Goal: Task Accomplishment & Management: Complete application form

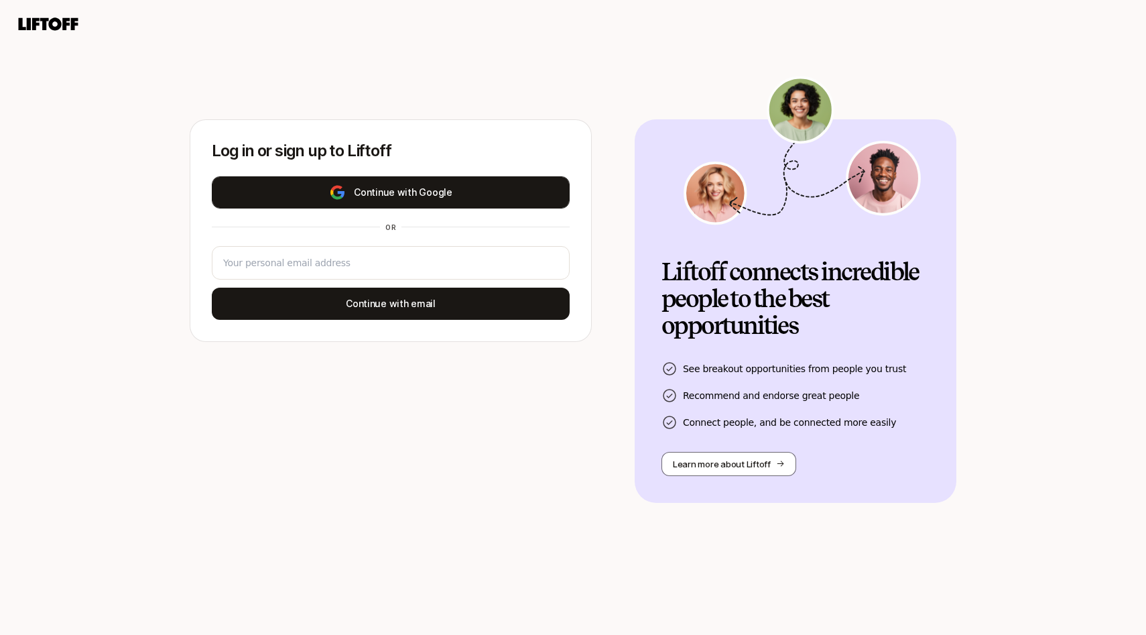
click at [451, 200] on button "Continue with Google" at bounding box center [391, 192] width 358 height 32
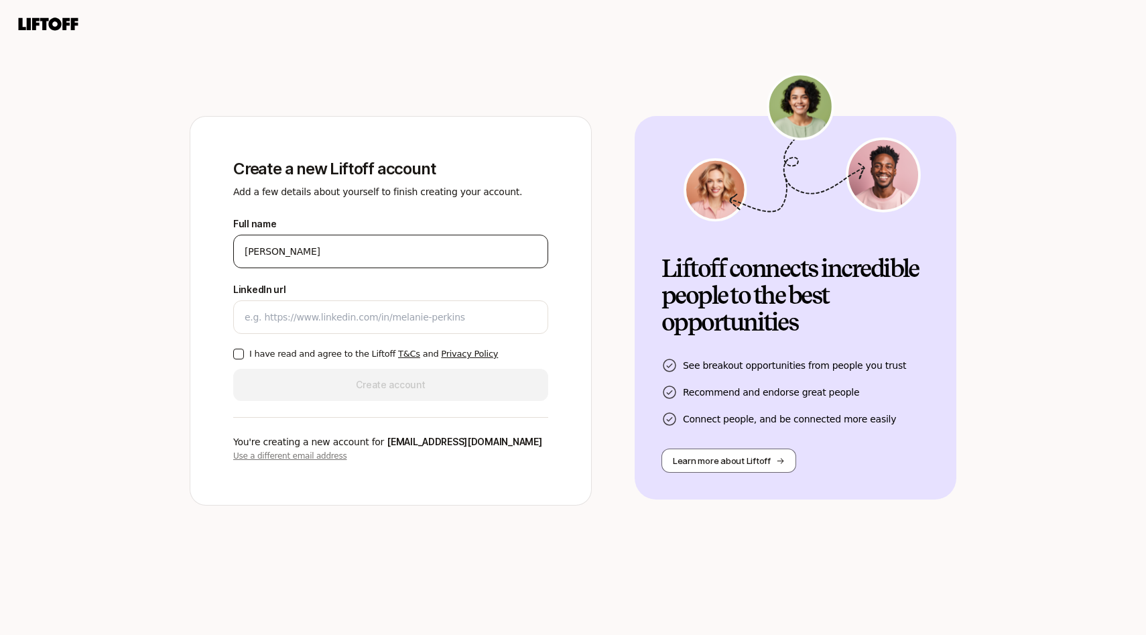
click at [371, 267] on div "[PERSON_NAME]" at bounding box center [390, 252] width 315 height 34
click at [367, 250] on input "[PERSON_NAME]" at bounding box center [391, 251] width 292 height 16
click at [271, 325] on div at bounding box center [390, 317] width 315 height 34
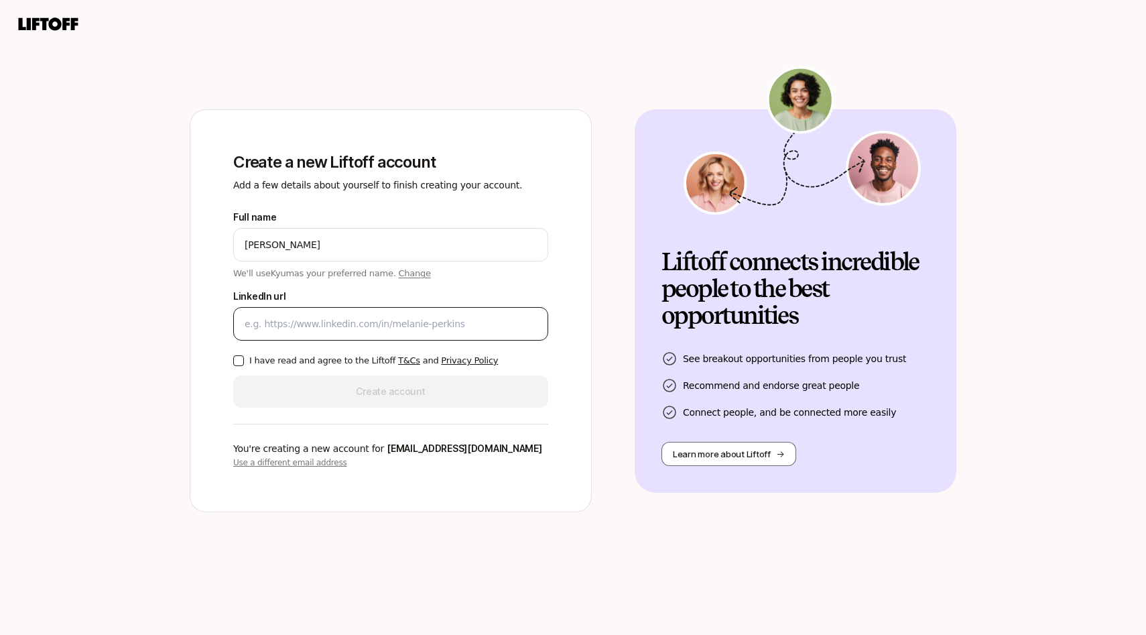
click at [337, 336] on div at bounding box center [390, 324] width 315 height 34
click at [375, 323] on input "LinkedIn url" at bounding box center [391, 324] width 292 height 16
paste input "[URL][DOMAIN_NAME]"
type input "[URL][DOMAIN_NAME]"
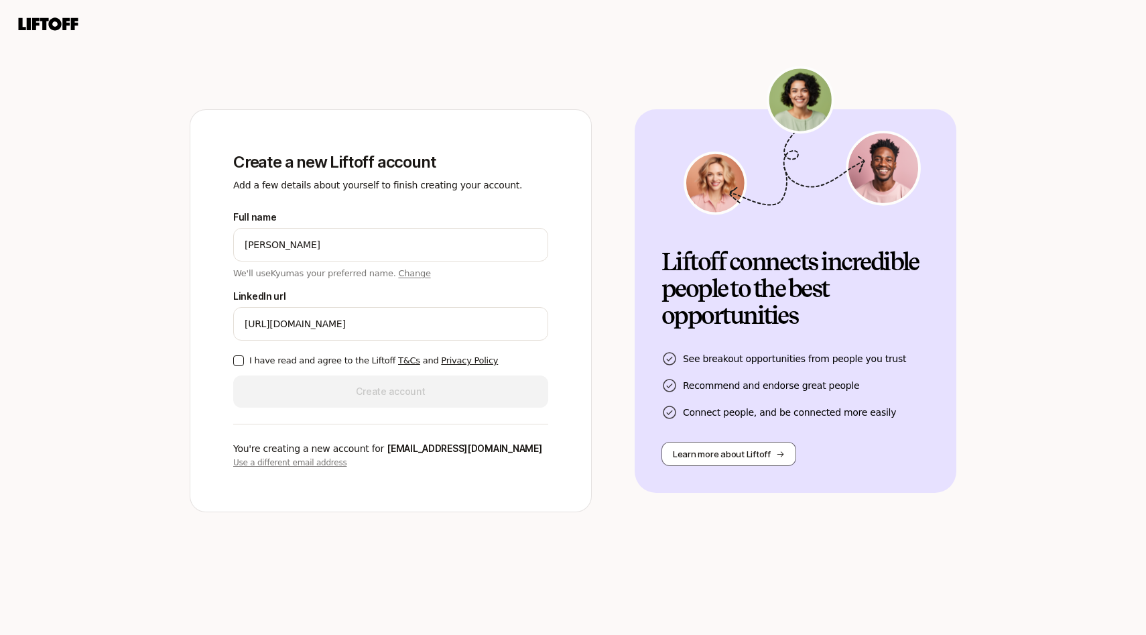
click at [238, 357] on button "I have read and agree to the Liftoff T&Cs and Privacy Policy" at bounding box center [238, 360] width 11 height 11
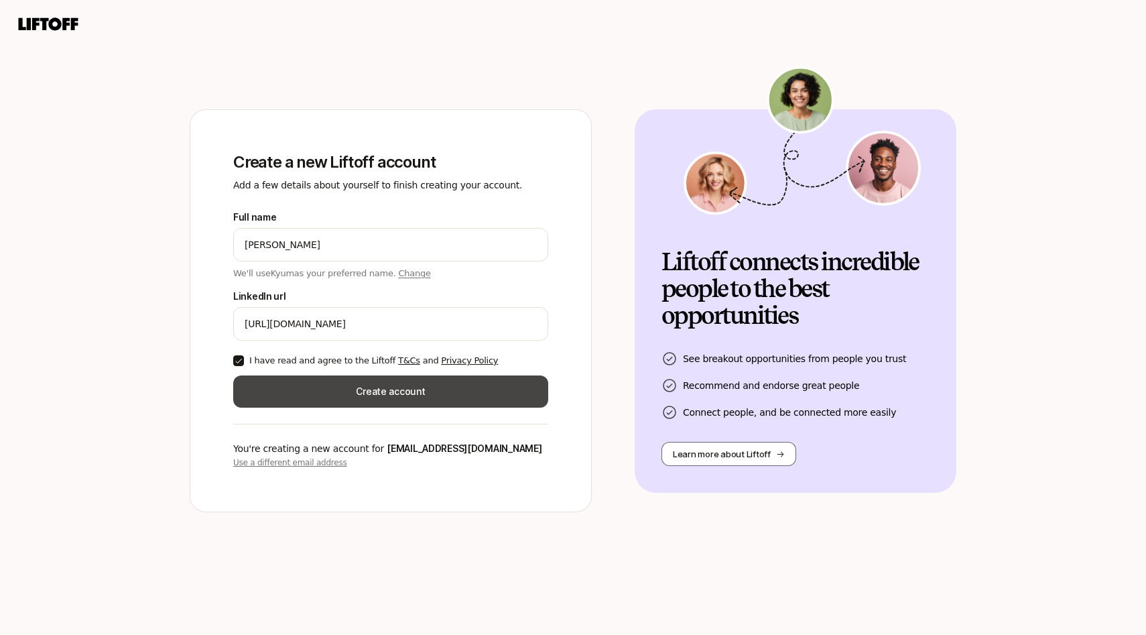
click at [475, 397] on button "Create account" at bounding box center [390, 391] width 315 height 32
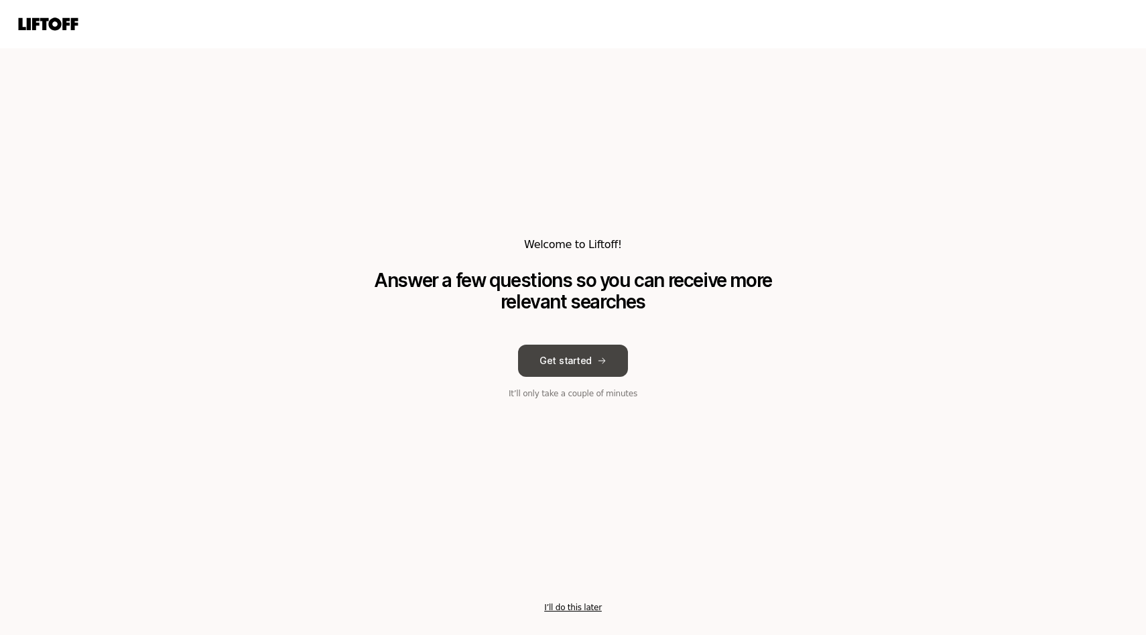
click at [591, 364] on button "Get started" at bounding box center [573, 361] width 110 height 32
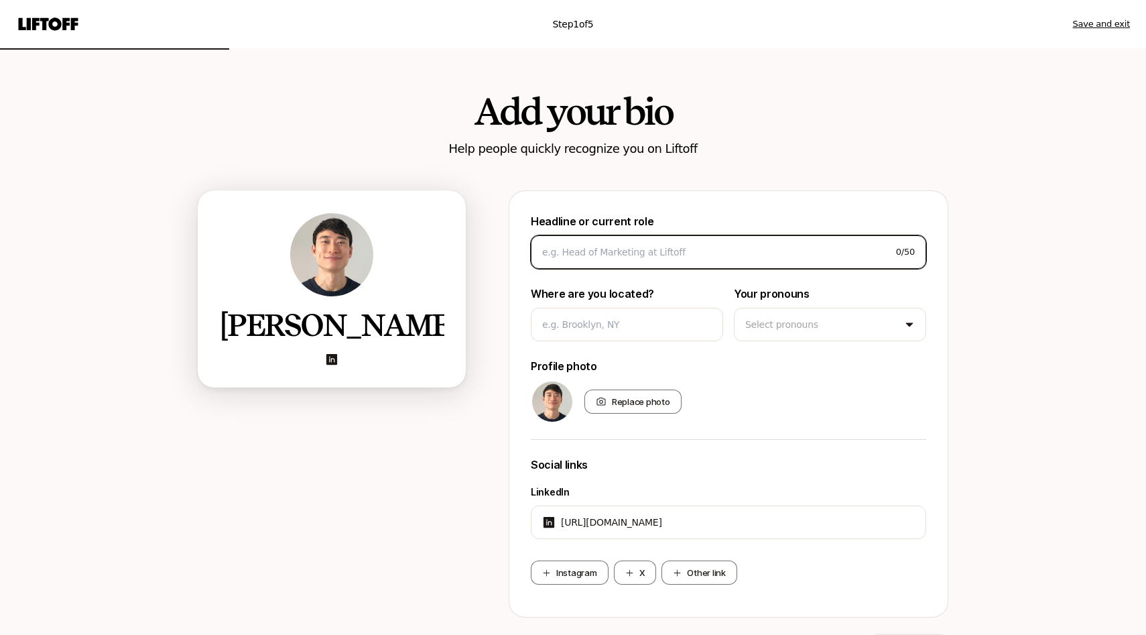
click at [590, 244] on input at bounding box center [713, 252] width 343 height 16
click at [806, 259] on input at bounding box center [713, 252] width 343 height 16
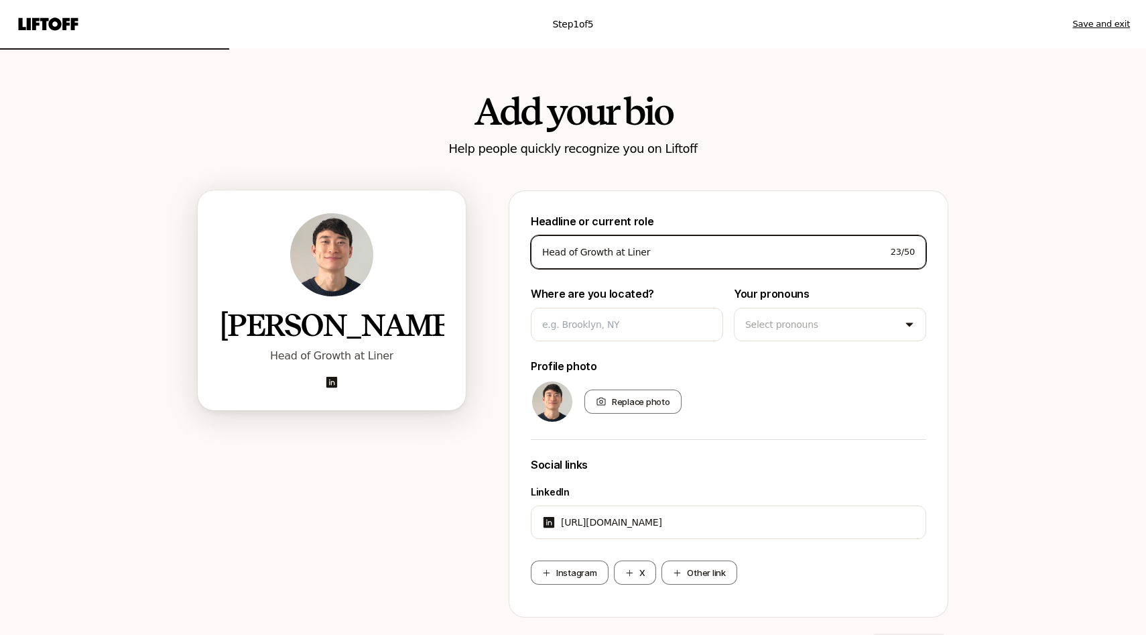
type input "Head of Growth at Liner"
click at [658, 298] on p "Where are you located?" at bounding box center [627, 293] width 192 height 17
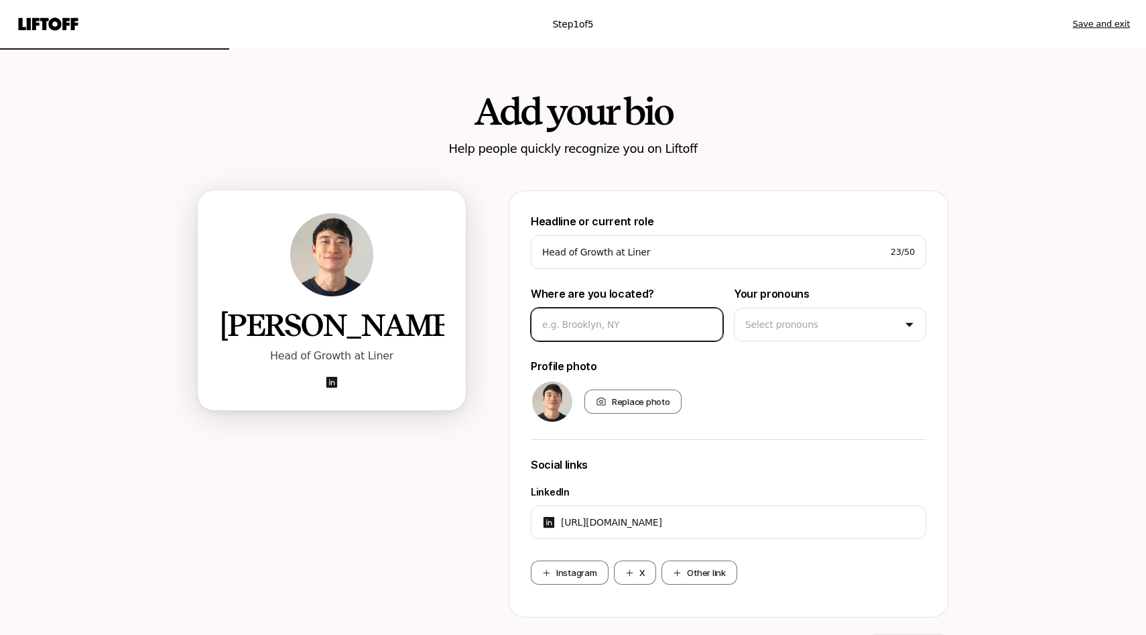
click at [634, 326] on input at bounding box center [627, 324] width 170 height 16
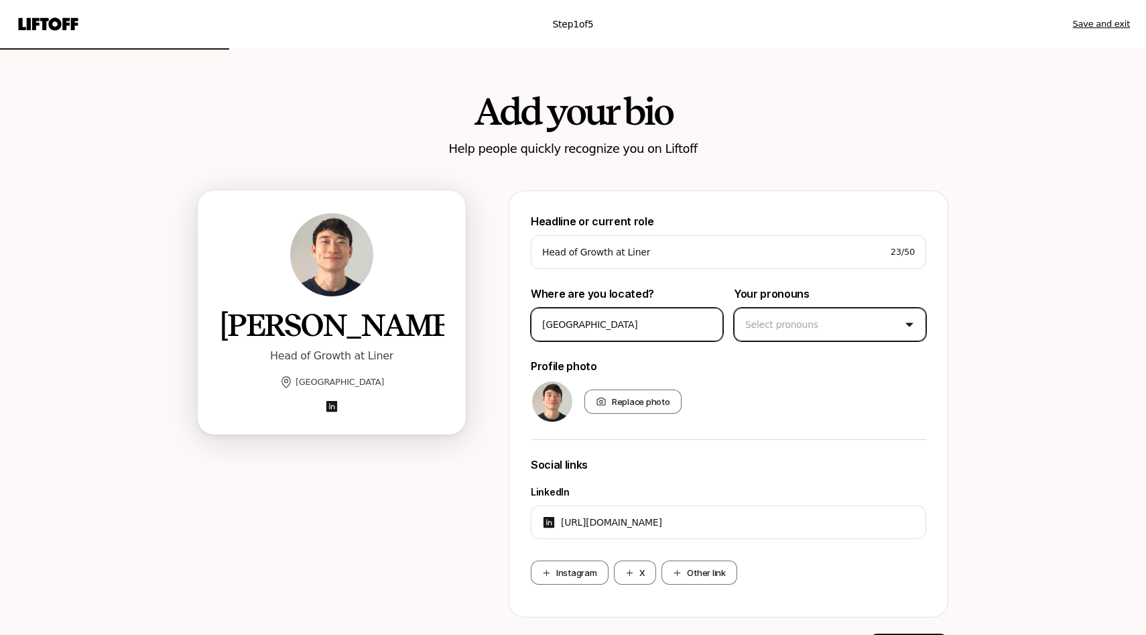
type input "[GEOGRAPHIC_DATA]"
click at [797, 330] on html "Step 1 of 5 Save and exit Add your bio Help people quickly recognize you on Lif…" at bounding box center [573, 317] width 1146 height 635
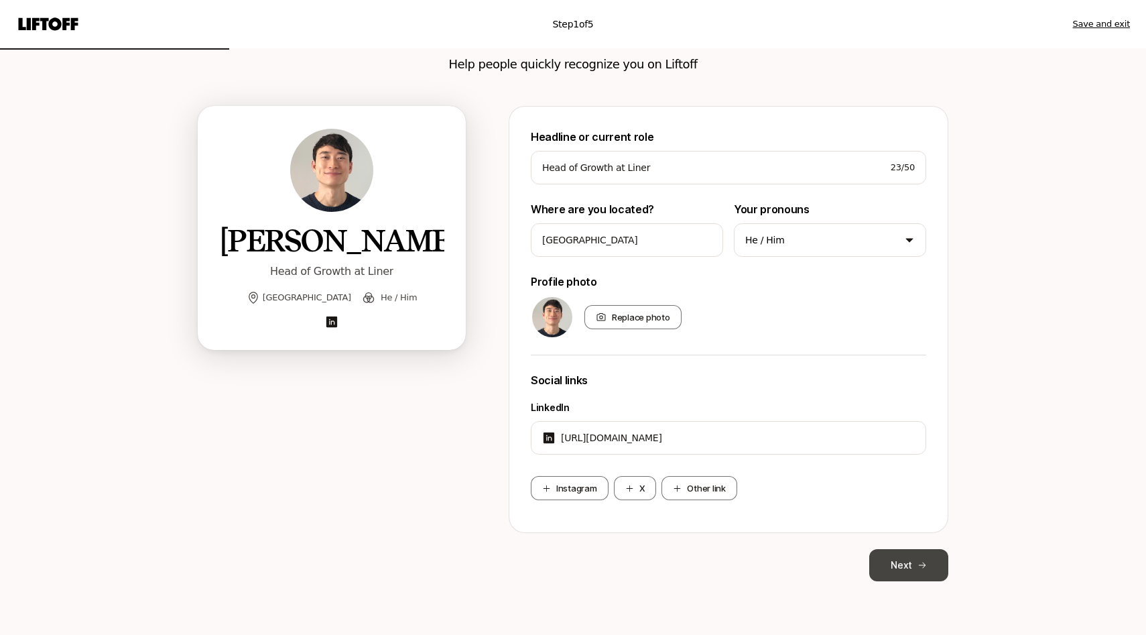
click at [906, 564] on button "Next" at bounding box center [908, 565] width 79 height 32
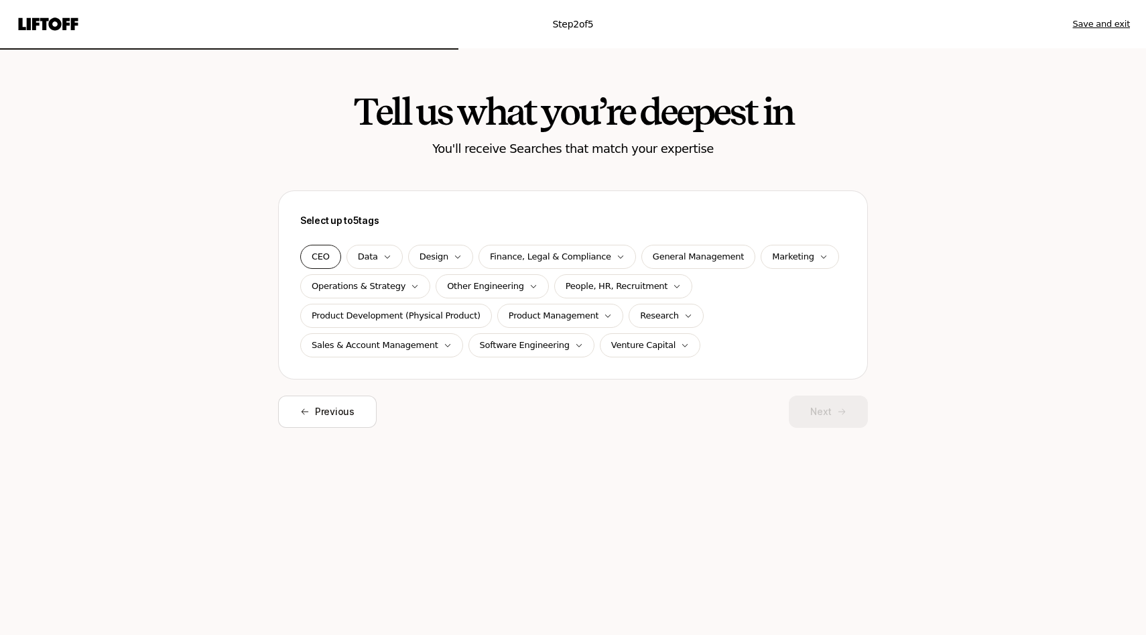
click at [312, 255] on p "CEO" at bounding box center [321, 256] width 18 height 13
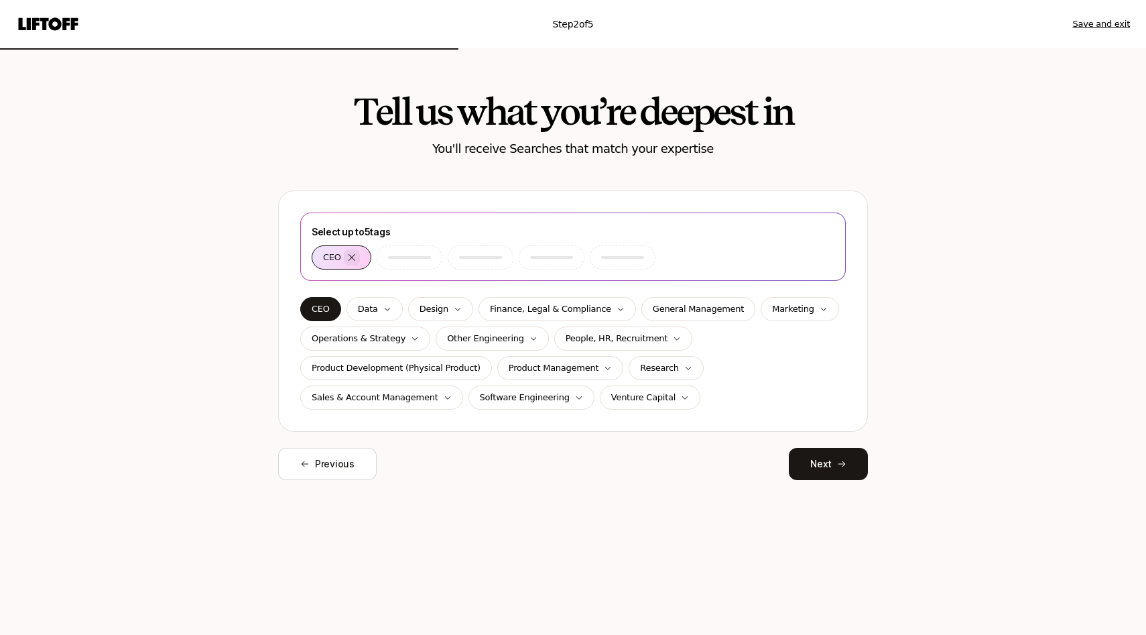
click at [359, 255] on div at bounding box center [352, 257] width 16 height 16
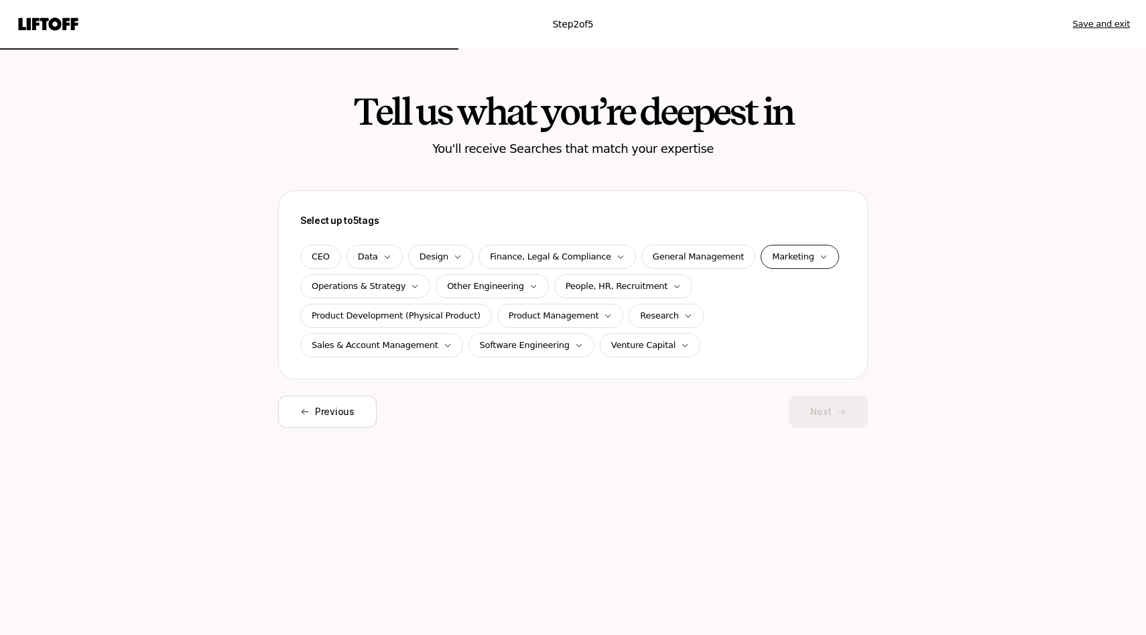
click at [784, 255] on p "Marketing" at bounding box center [793, 256] width 42 height 13
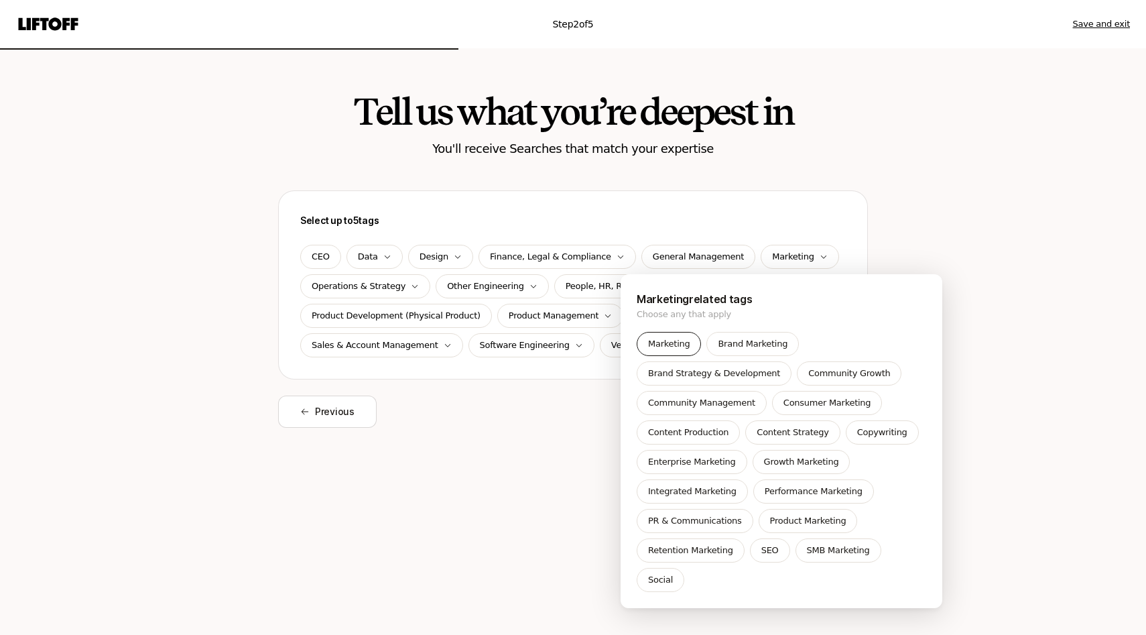
click at [672, 343] on p "Marketing" at bounding box center [669, 343] width 42 height 13
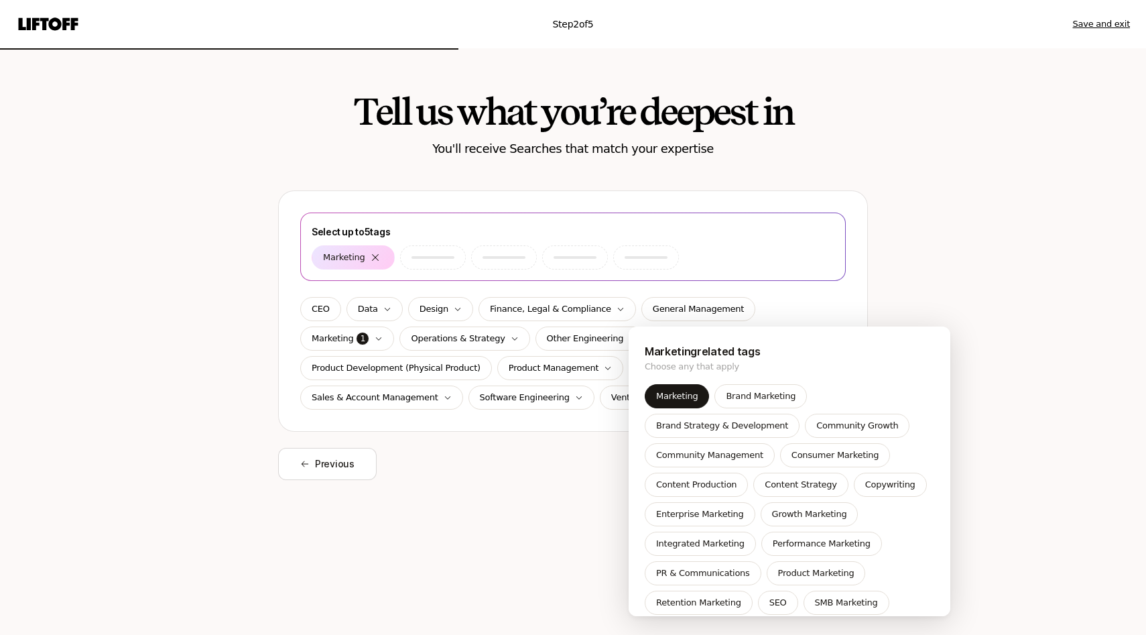
click at [405, 338] on html "Step 2 of 5 Save and exit Tell us what you’re deepest in You'll receive Searche…" at bounding box center [573, 317] width 1146 height 635
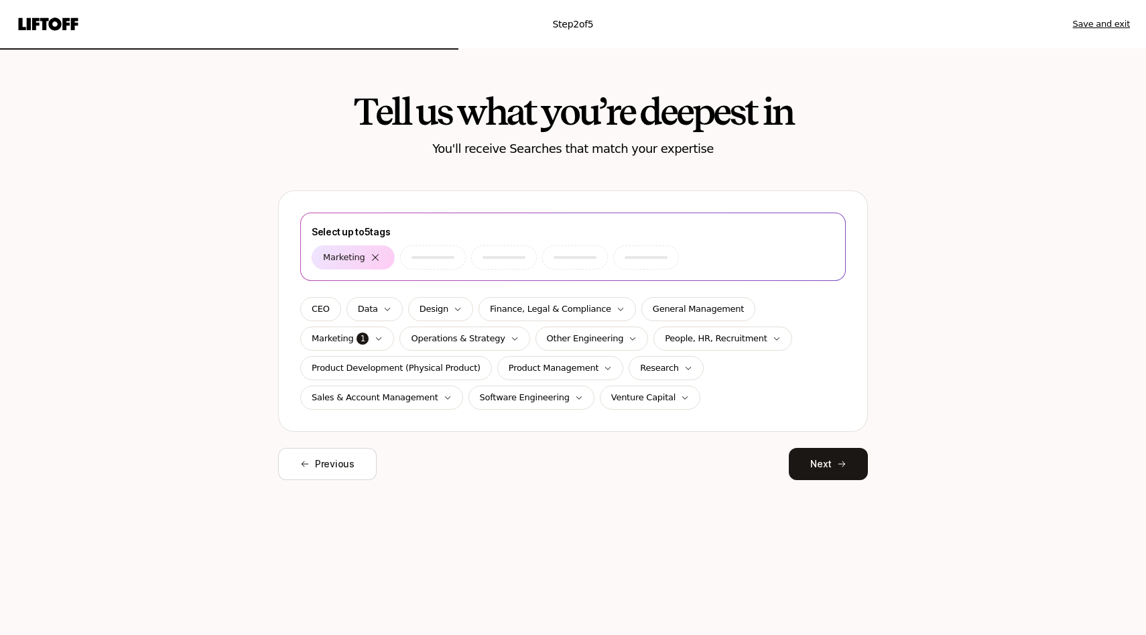
click at [511, 338] on icon "button" at bounding box center [515, 338] width 8 height 8
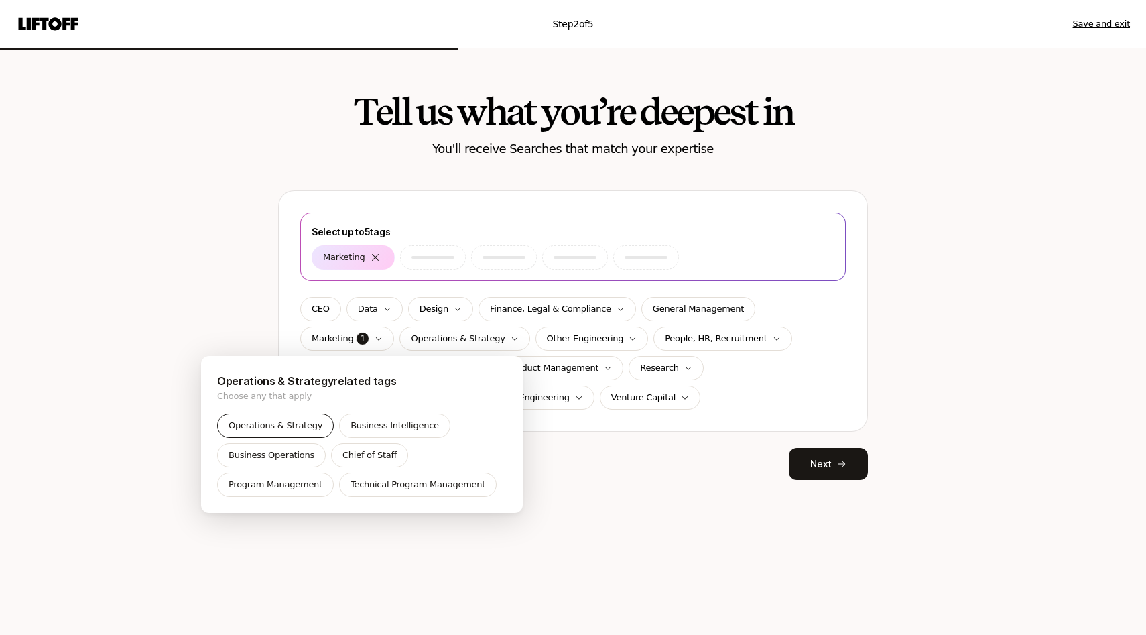
click at [283, 429] on p "Operations & Strategy" at bounding box center [276, 425] width 94 height 13
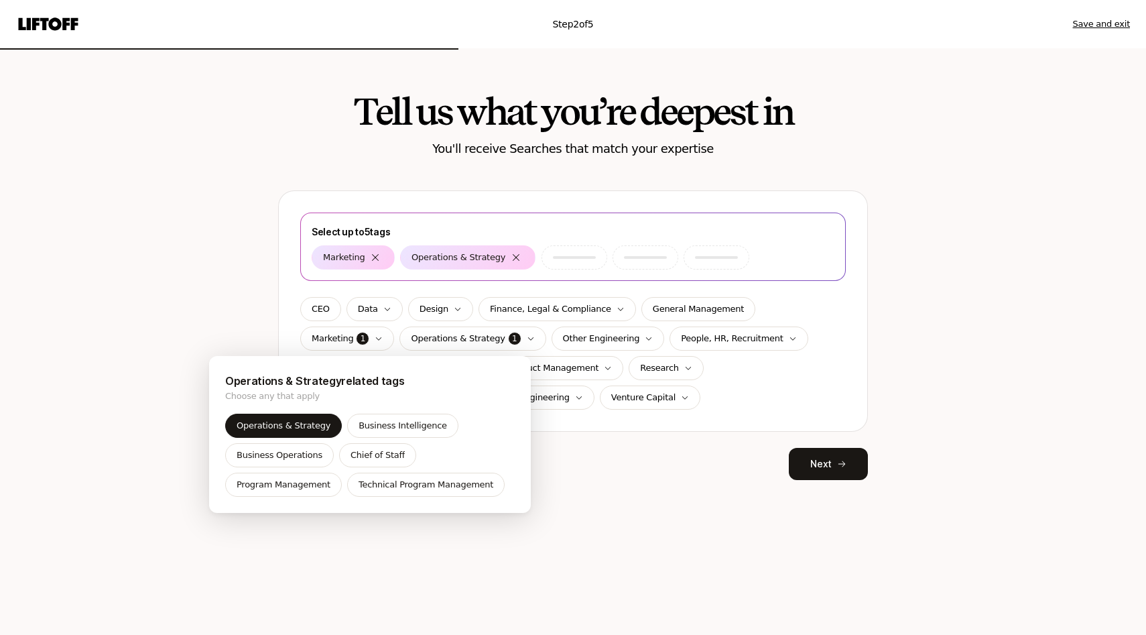
click at [680, 497] on html "Step 2 of 5 Save and exit Tell us what you’re deepest in You'll receive Searche…" at bounding box center [573, 317] width 1146 height 635
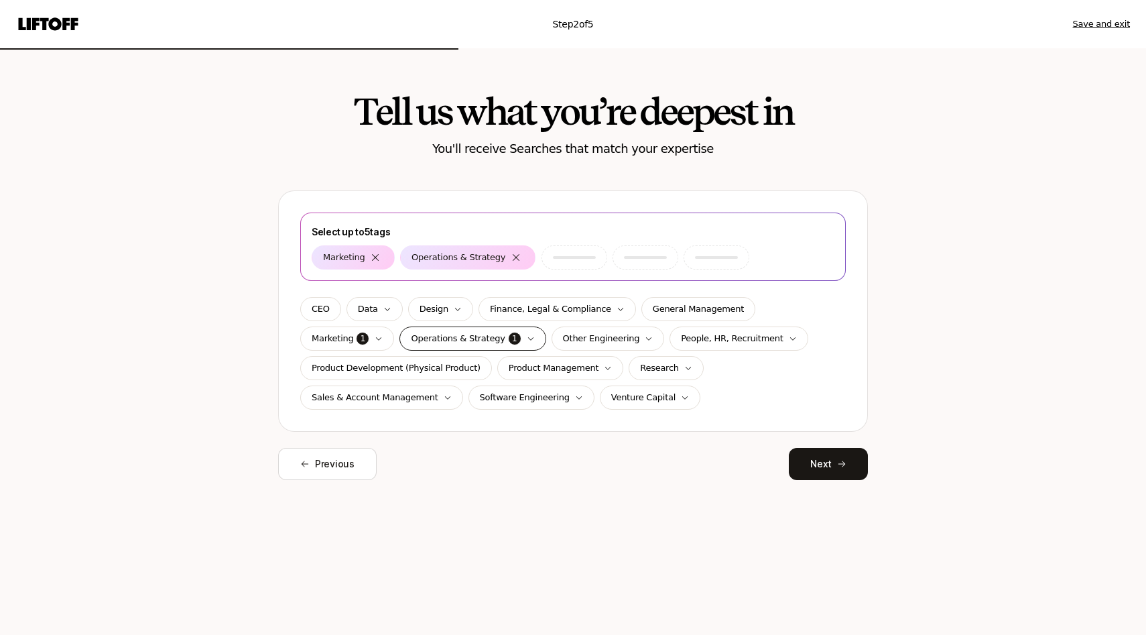
click at [416, 343] on div "Operations & Strategy 1" at bounding box center [473, 338] width 146 height 24
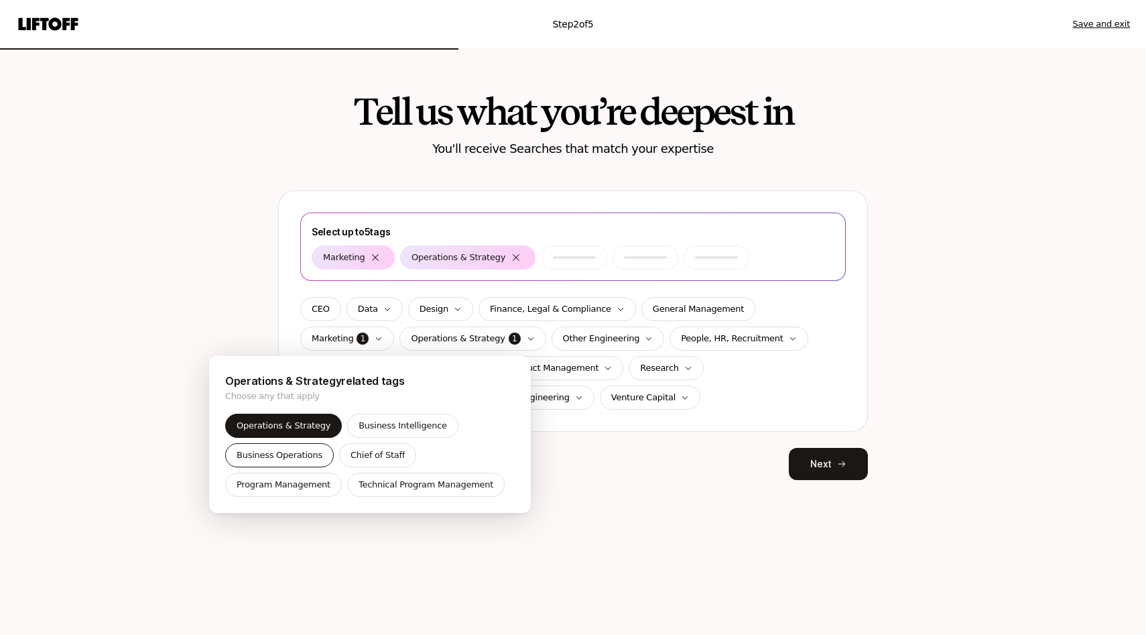
click at [293, 458] on p "Business Operations" at bounding box center [280, 454] width 86 height 13
click at [604, 477] on html "Step 2 of 5 Save and exit Tell us what you’re deepest in You'll receive Searche…" at bounding box center [573, 317] width 1146 height 635
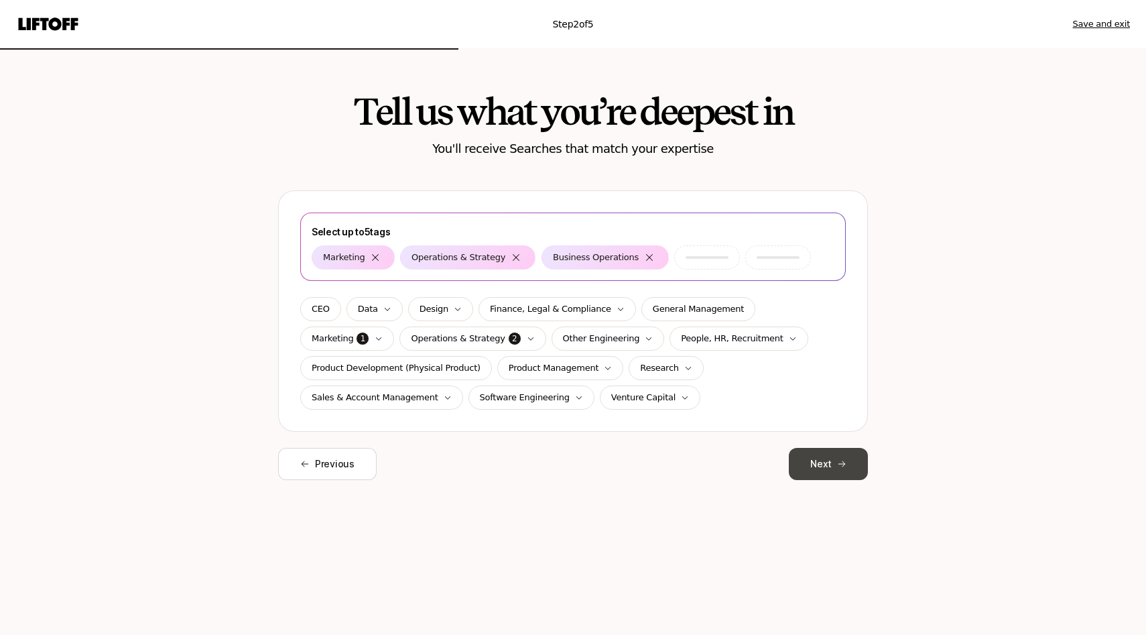
click at [865, 463] on button "Next" at bounding box center [828, 464] width 79 height 32
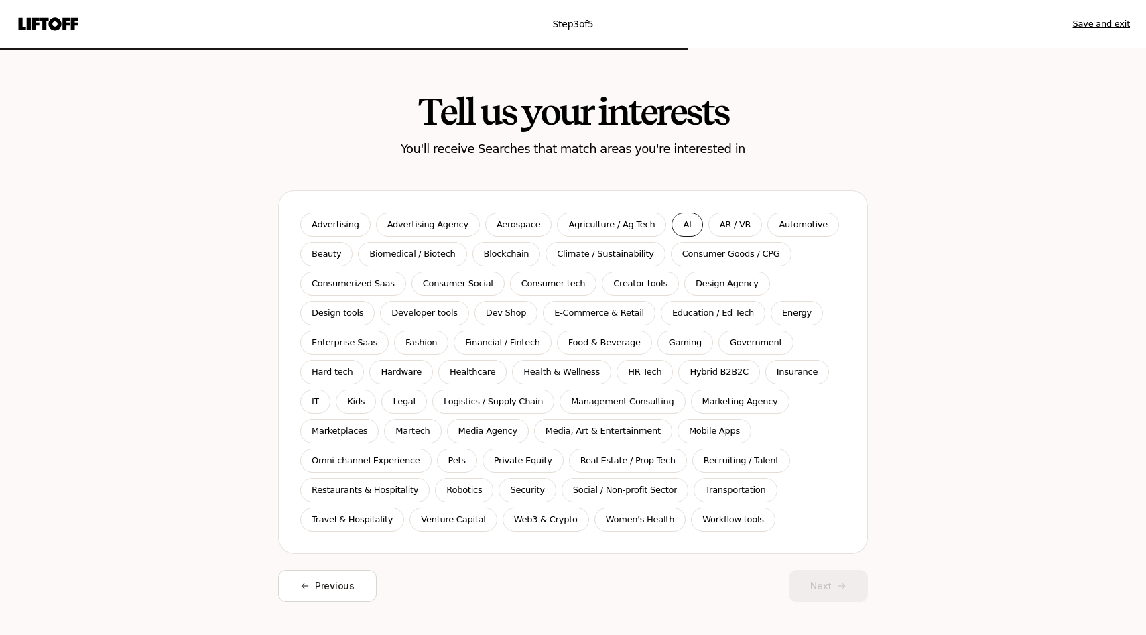
click at [672, 229] on div "AI" at bounding box center [687, 224] width 31 height 24
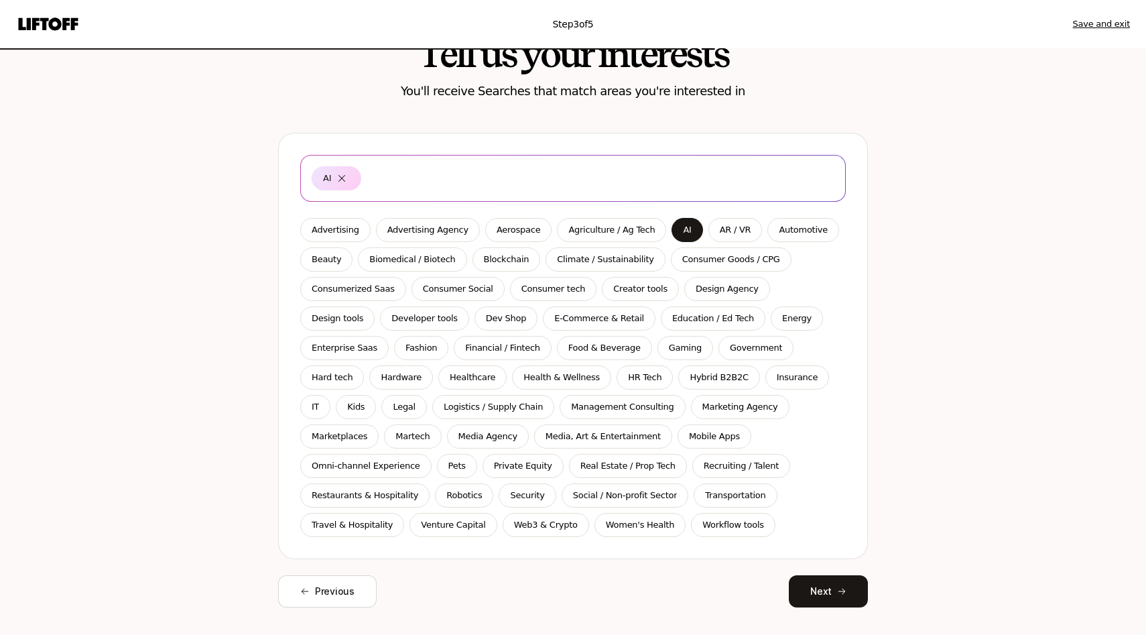
scroll to position [84, 0]
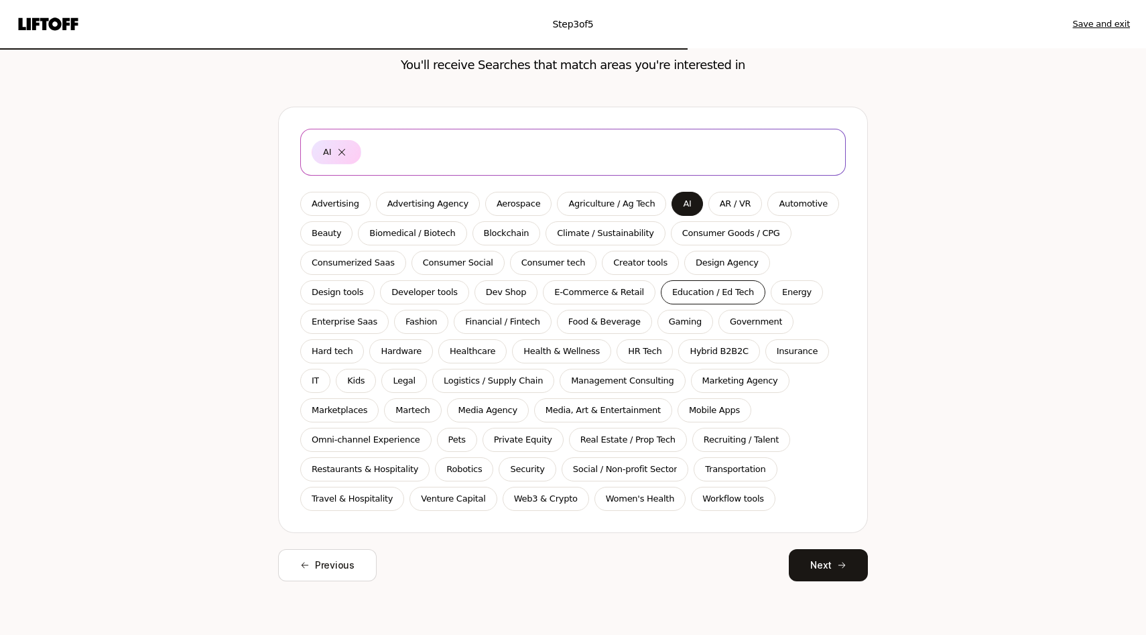
click at [672, 295] on p "Education / Ed Tech" at bounding box center [713, 292] width 82 height 13
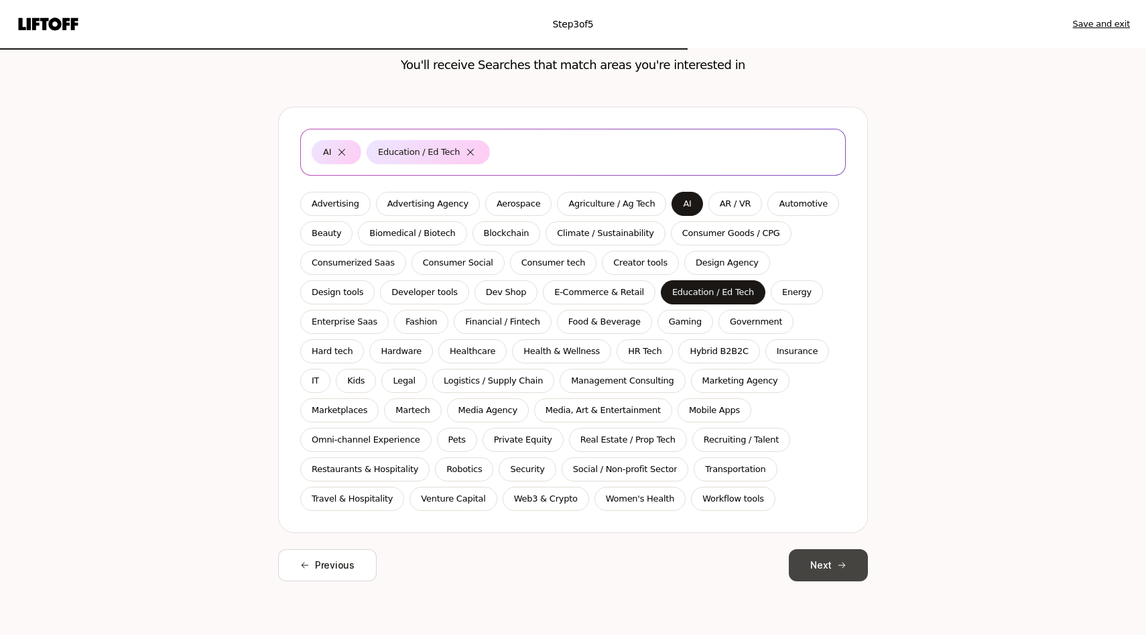
click at [824, 569] on button "Next" at bounding box center [828, 565] width 79 height 32
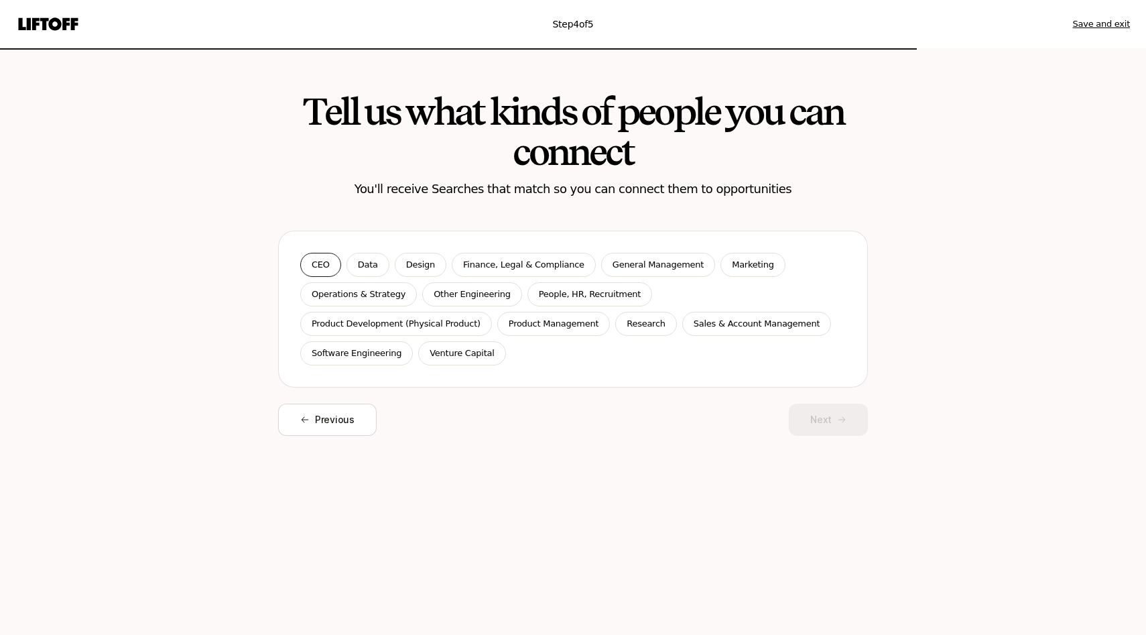
click at [331, 269] on div "CEO" at bounding box center [320, 265] width 41 height 24
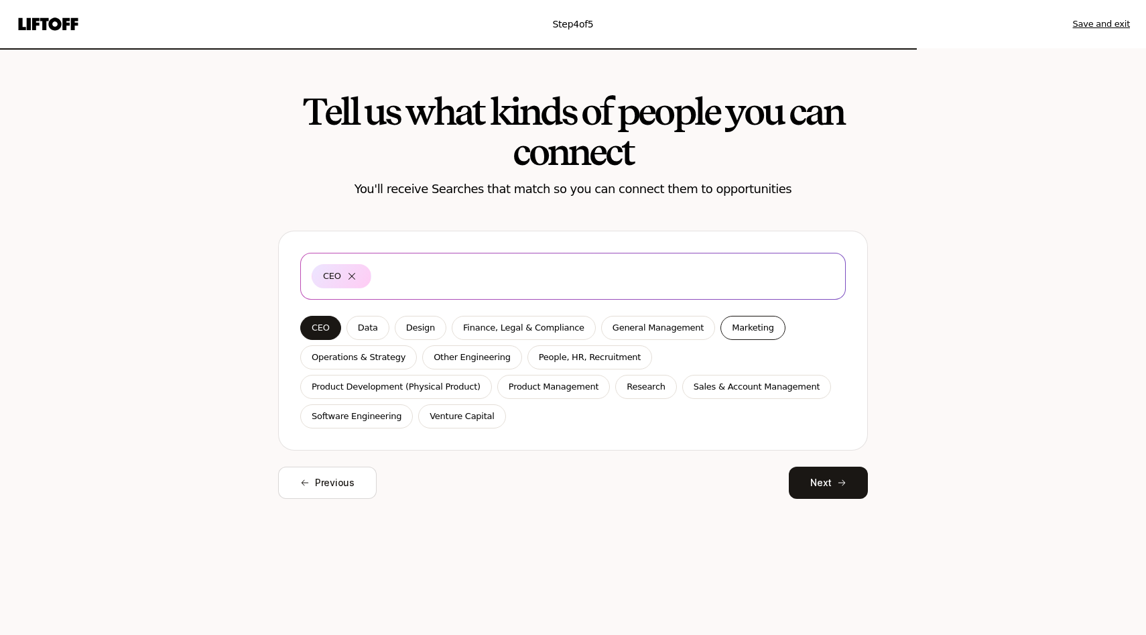
click at [733, 324] on p "Marketing" at bounding box center [753, 327] width 42 height 13
click at [381, 360] on p "Operations & Strategy" at bounding box center [359, 357] width 94 height 13
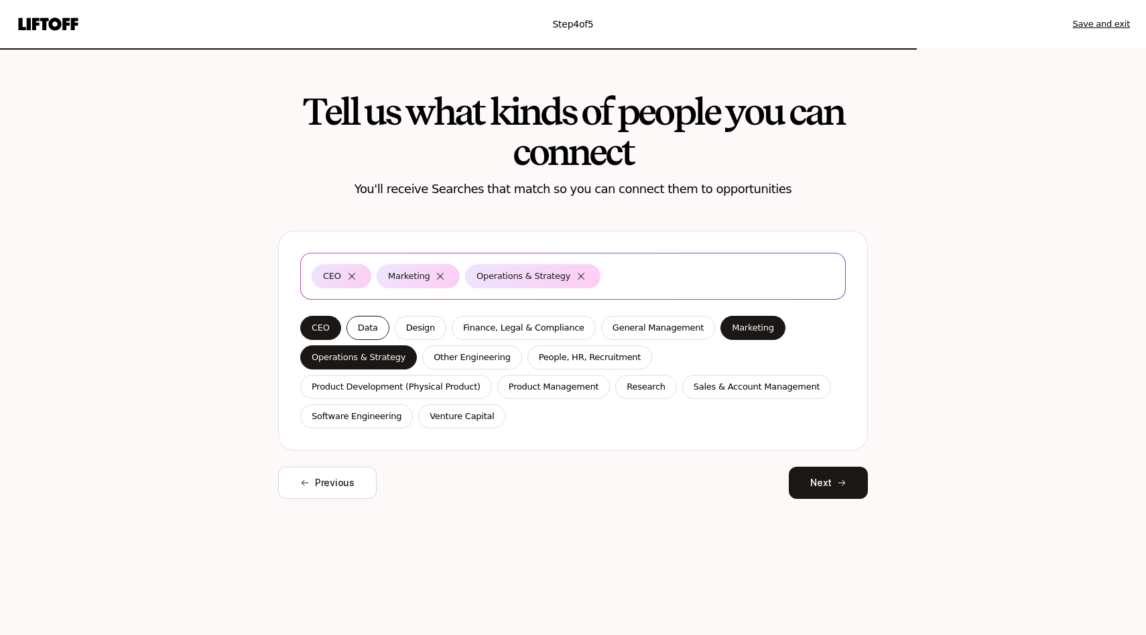
click at [369, 333] on p "Data" at bounding box center [368, 327] width 20 height 13
click at [440, 358] on p "Other Engineering" at bounding box center [472, 357] width 77 height 13
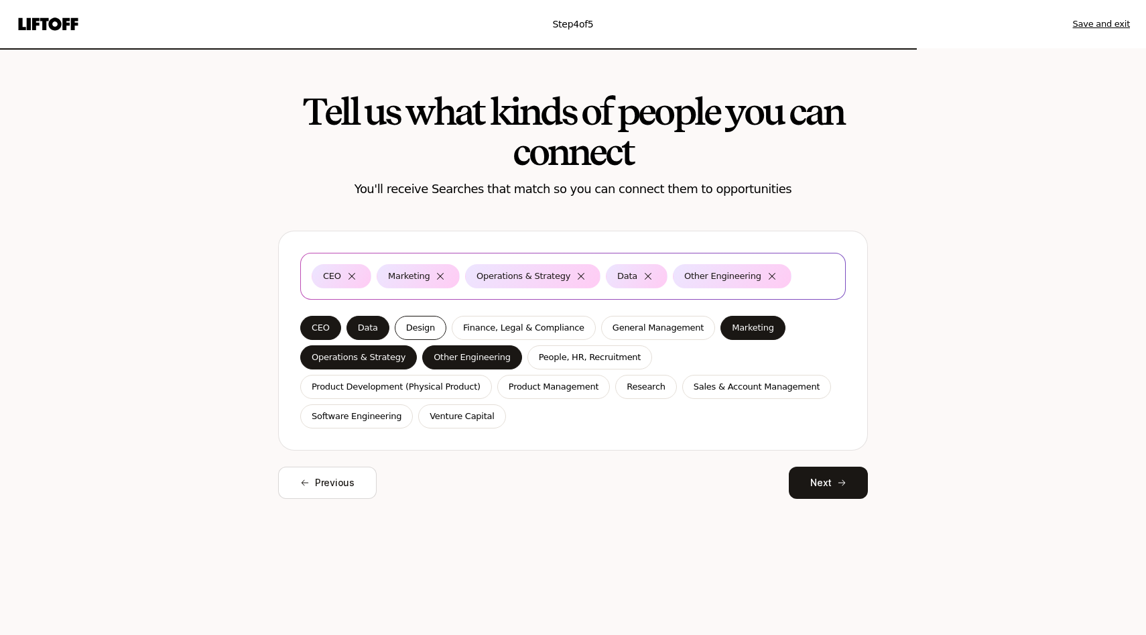
click at [427, 324] on p "Design" at bounding box center [420, 327] width 29 height 13
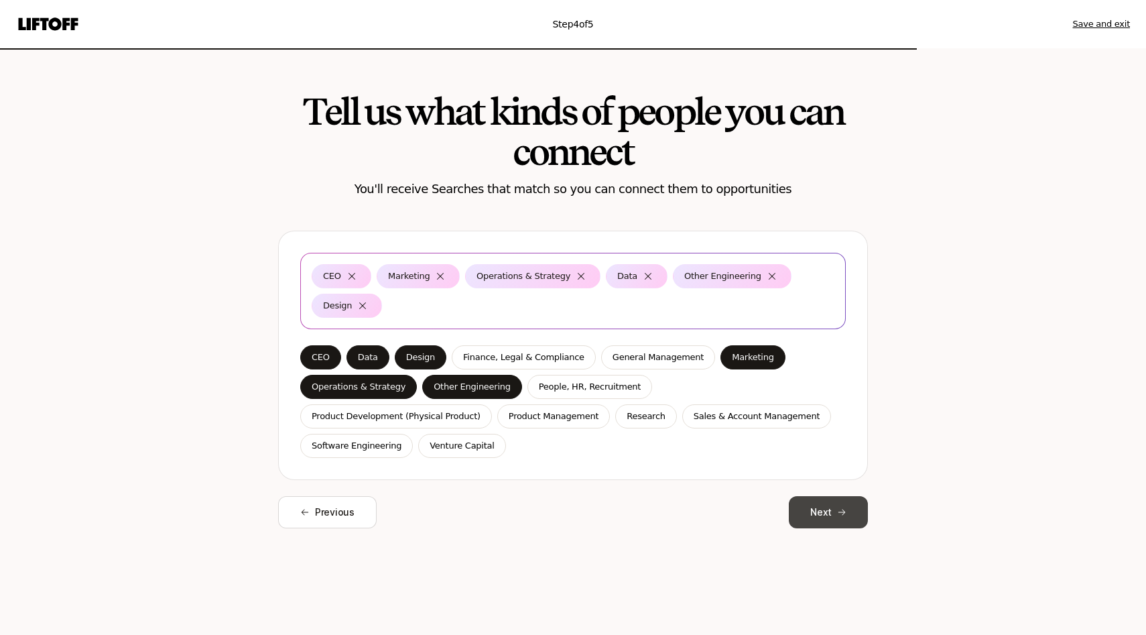
click at [843, 507] on icon at bounding box center [841, 511] width 9 height 9
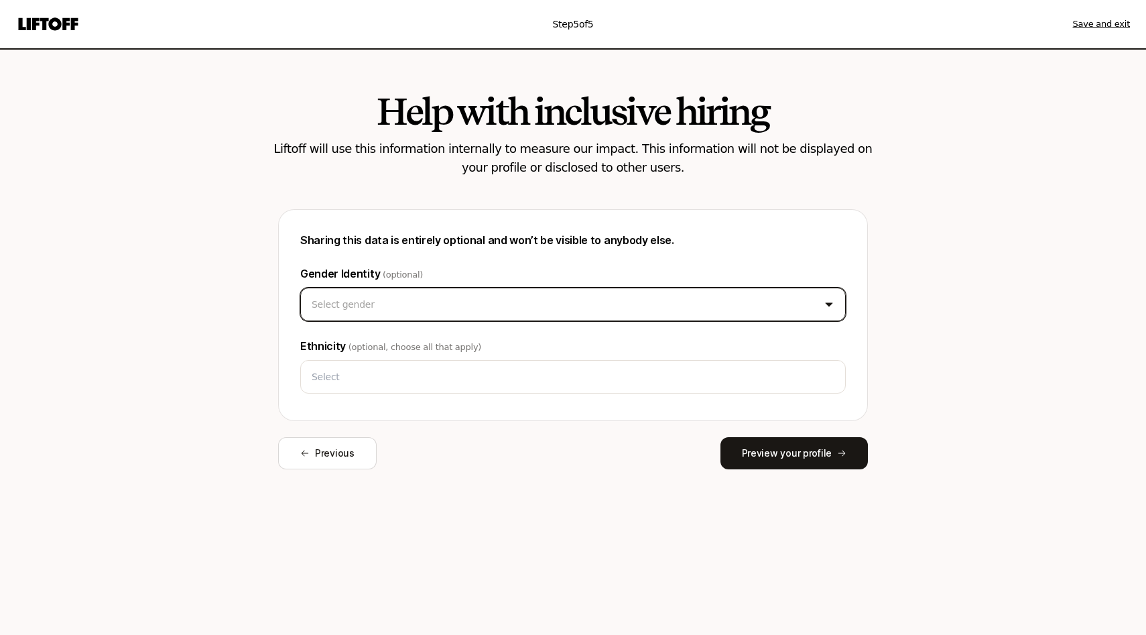
click at [492, 312] on html "Step 5 of 5 Save and exit Help with inclusive hiring Liftoff will use this info…" at bounding box center [573, 317] width 1146 height 635
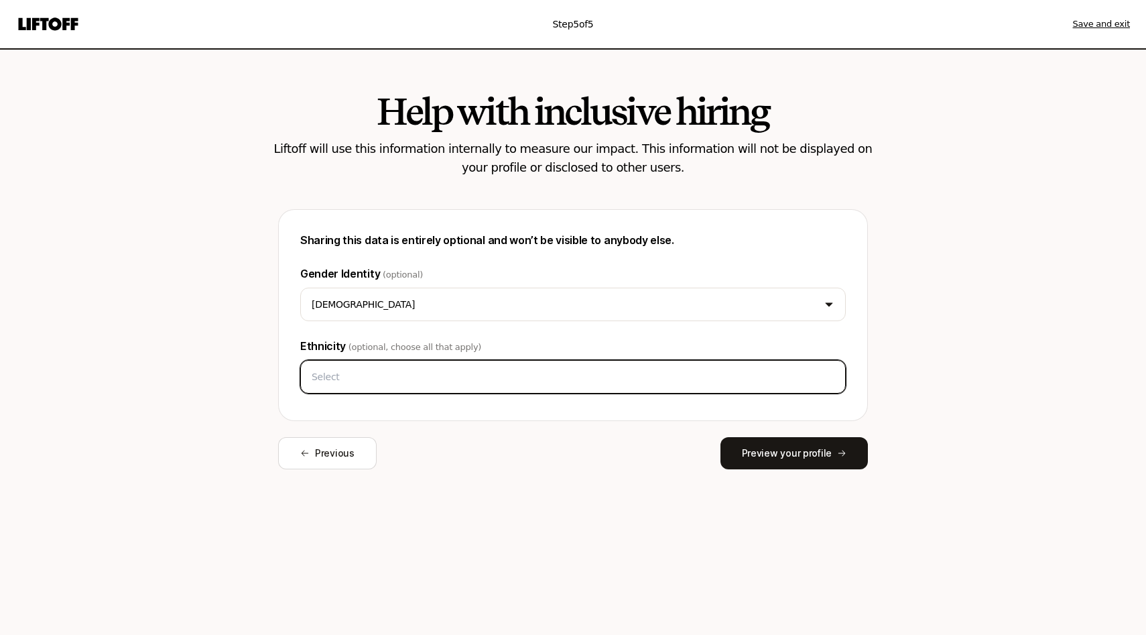
click at [389, 365] on input "text" at bounding box center [573, 377] width 534 height 24
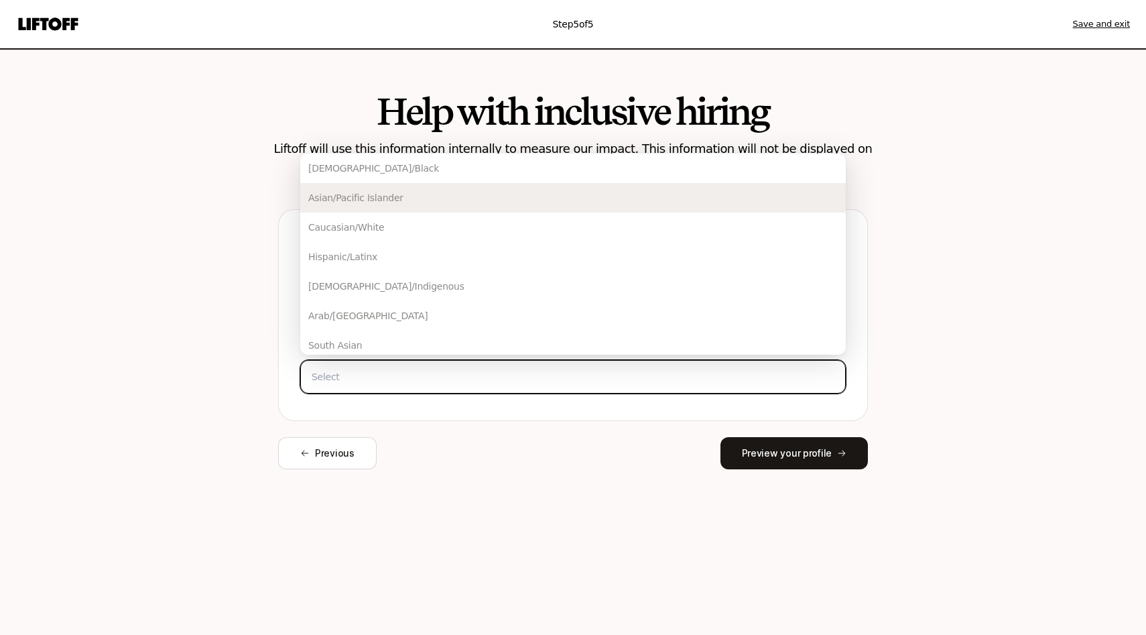
click at [414, 200] on div "Asian/Pacific Islander" at bounding box center [573, 197] width 546 height 29
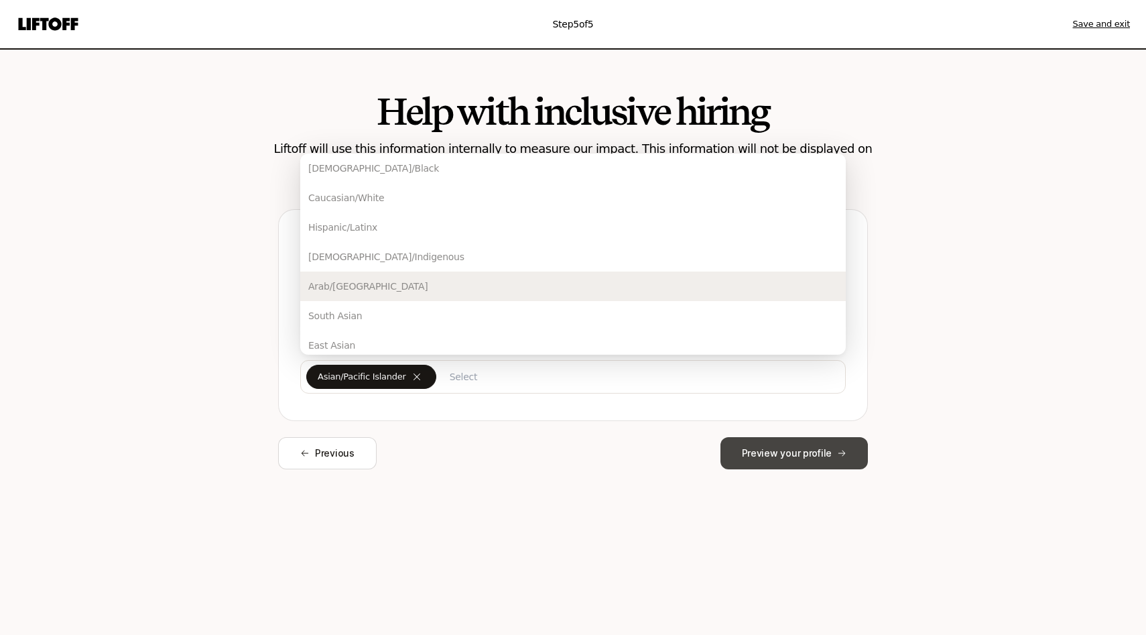
click at [810, 453] on button "Preview your profile" at bounding box center [794, 453] width 147 height 32
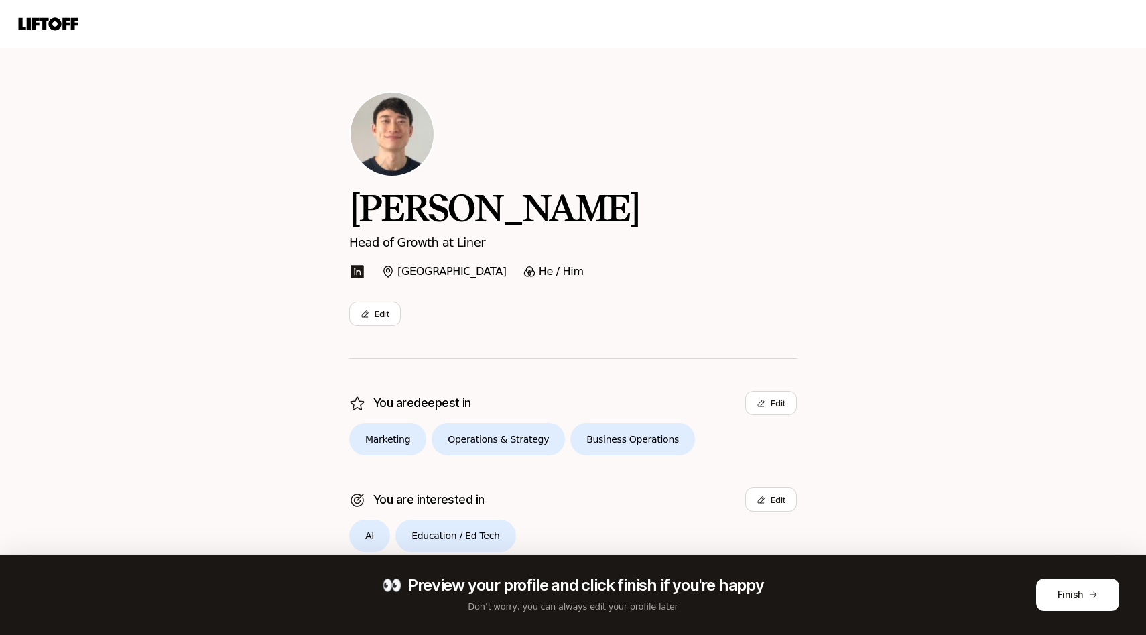
scroll to position [158, 0]
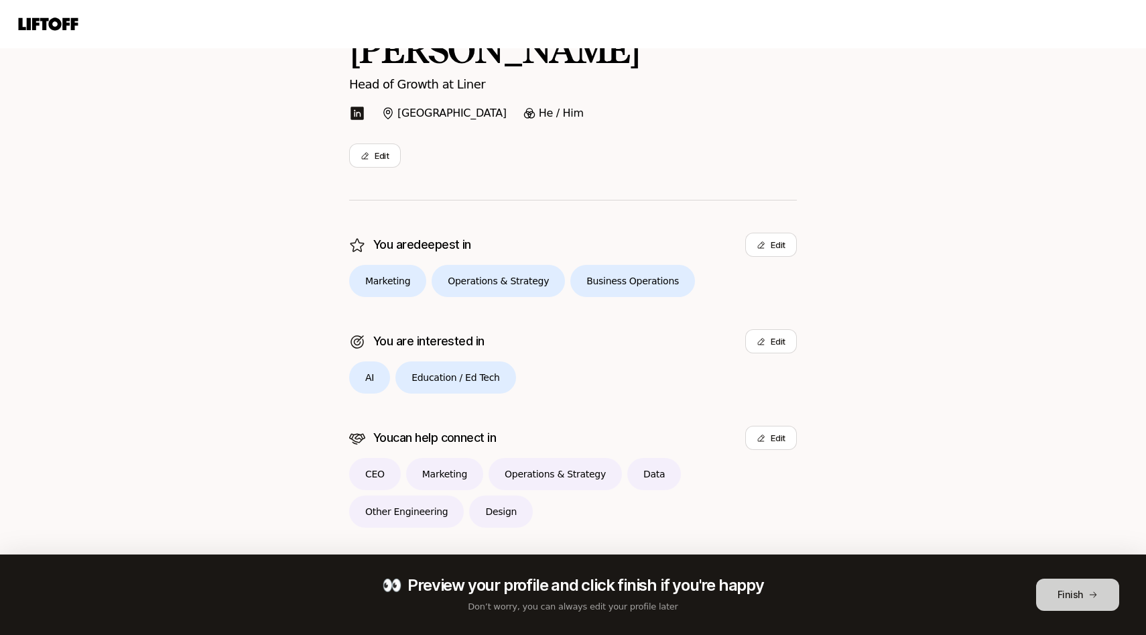
click at [1053, 591] on button "Finish" at bounding box center [1077, 594] width 83 height 32
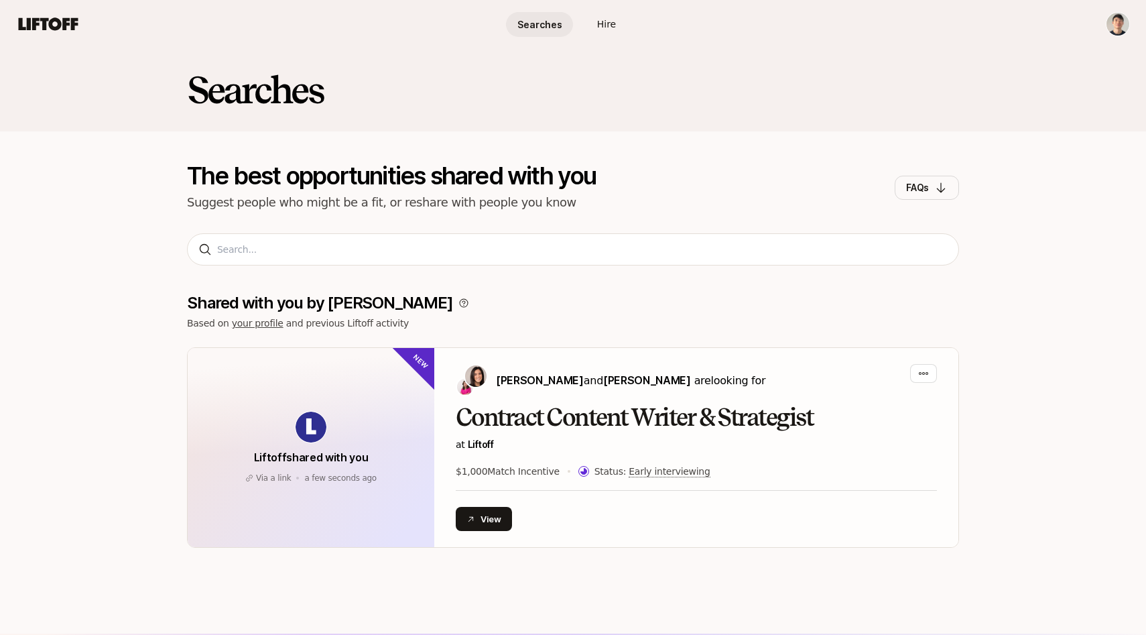
click at [56, 18] on icon at bounding box center [49, 23] width 60 height 13
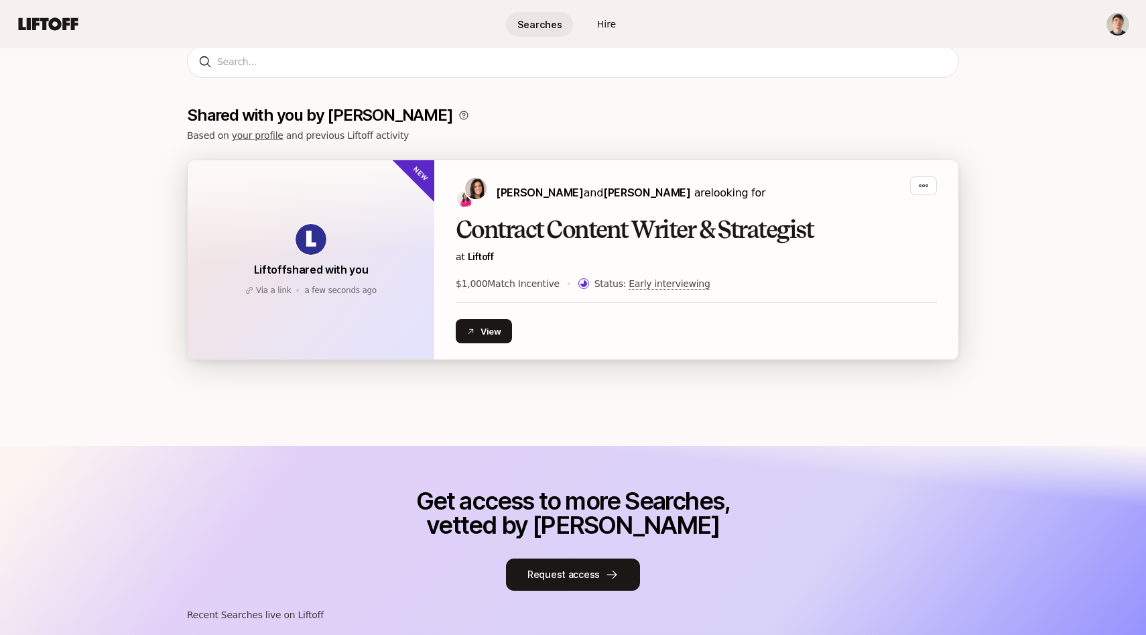
click at [576, 222] on h2 "Contract Content Writer & Strategist" at bounding box center [696, 230] width 481 height 27
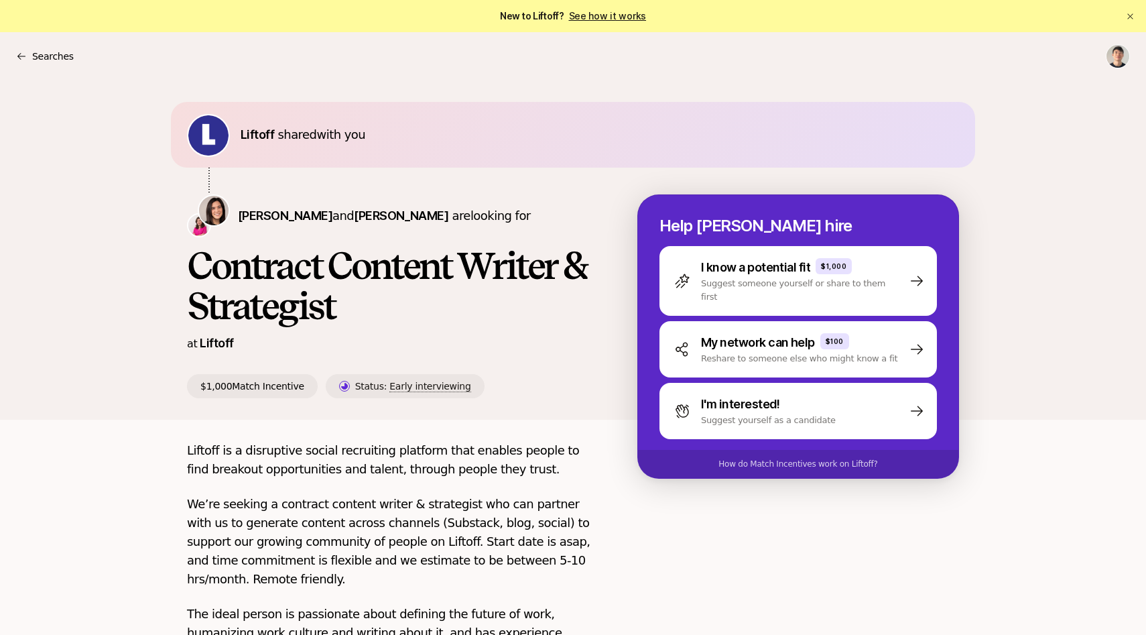
click at [629, 17] on link "See how it works" at bounding box center [608, 15] width 78 height 11
